Goal: Information Seeking & Learning: Check status

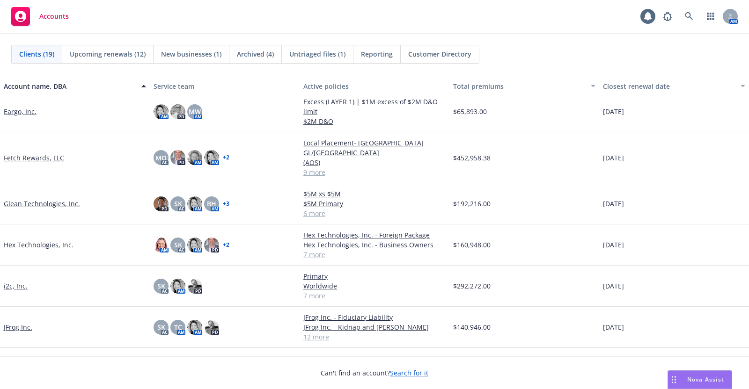
scroll to position [148, 0]
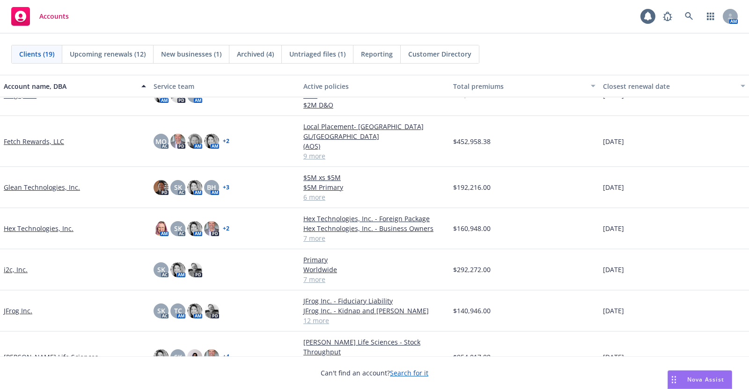
click at [19, 306] on link "JFrog Inc." at bounding box center [18, 311] width 29 height 10
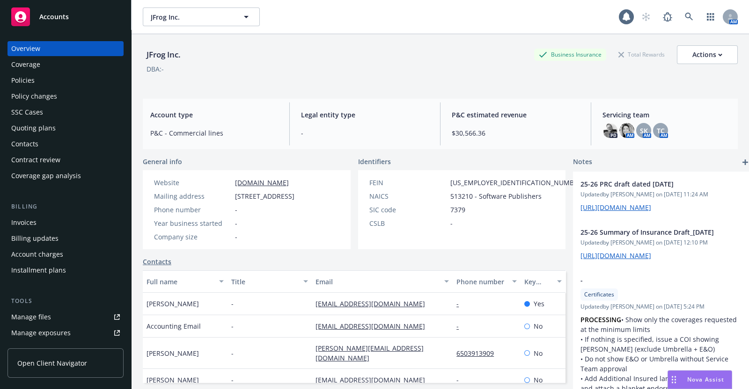
click at [38, 71] on div "Coverage" at bounding box center [25, 64] width 29 height 15
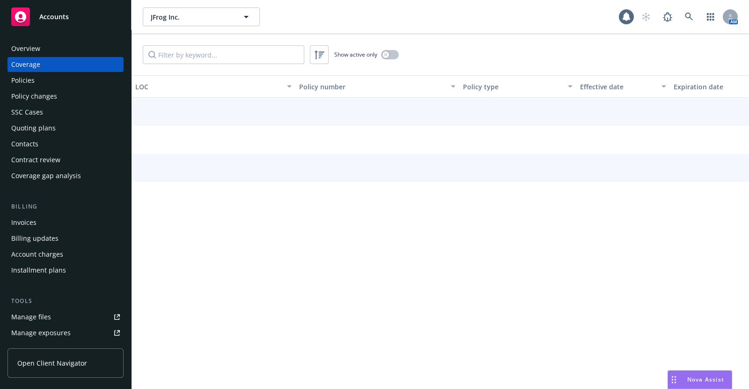
click at [40, 76] on div "Policies" at bounding box center [65, 80] width 109 height 15
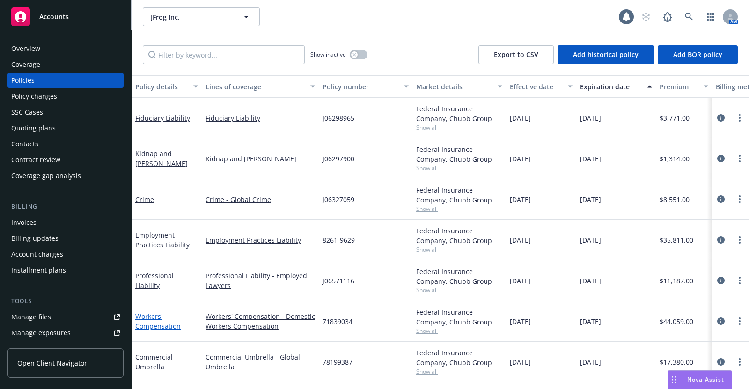
click at [158, 323] on link "Workers' Compensation" at bounding box center [157, 321] width 45 height 19
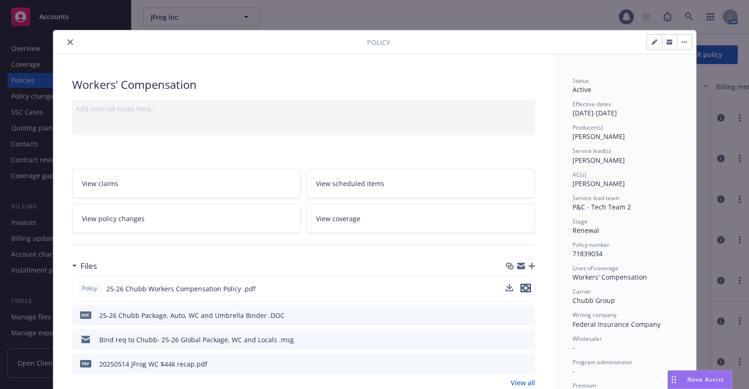
click at [524, 288] on icon "preview file" at bounding box center [525, 288] width 8 height 7
